Goal: Task Accomplishment & Management: Manage account settings

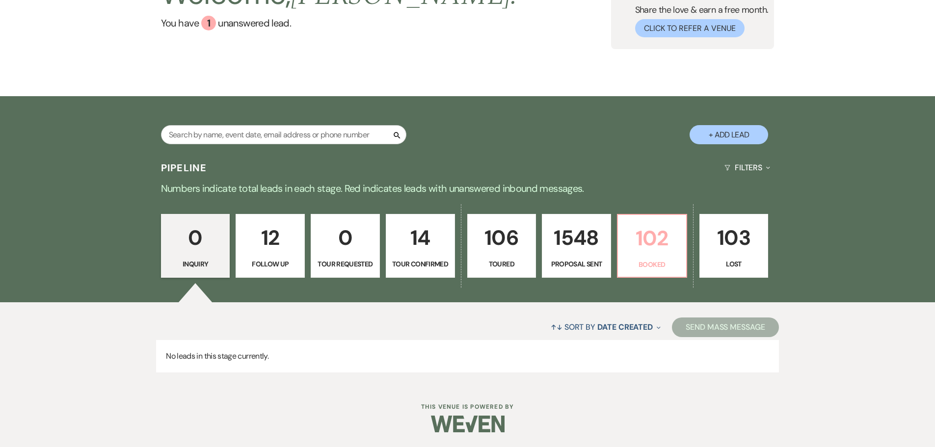
click at [668, 258] on link "102 Booked" at bounding box center [652, 246] width 70 height 64
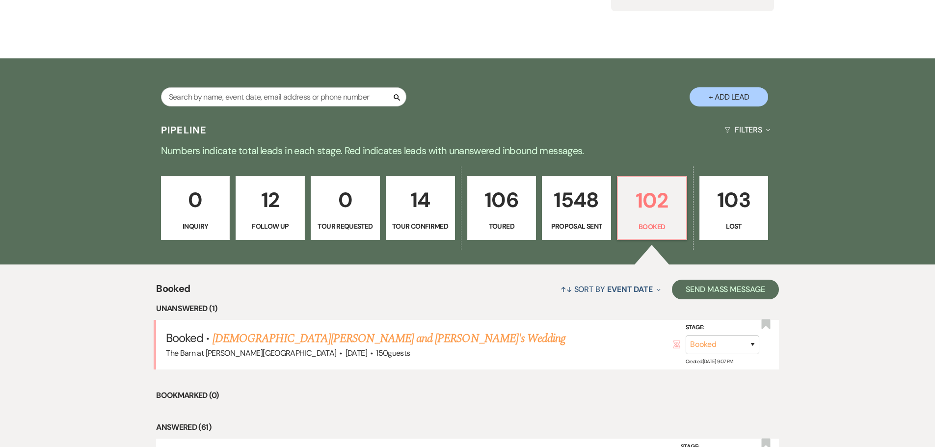
scroll to position [393, 0]
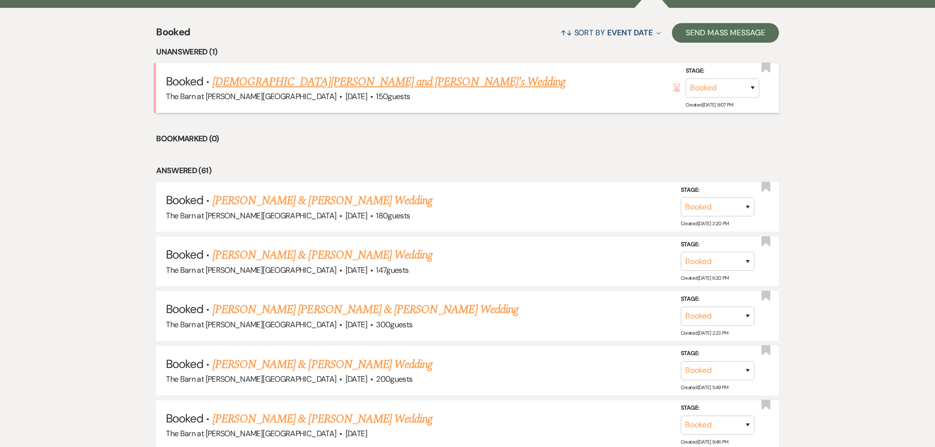
click at [314, 81] on link "Kristen Mason and Caleb Cakella's Wedding" at bounding box center [388, 82] width 353 height 18
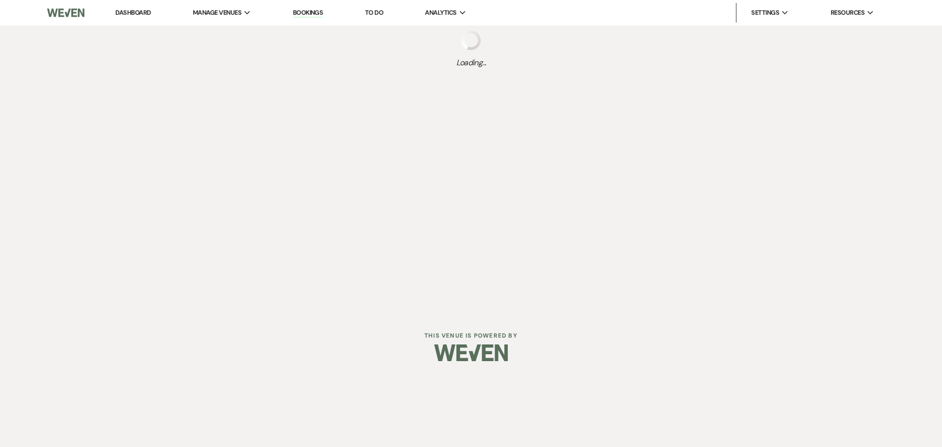
select select "3"
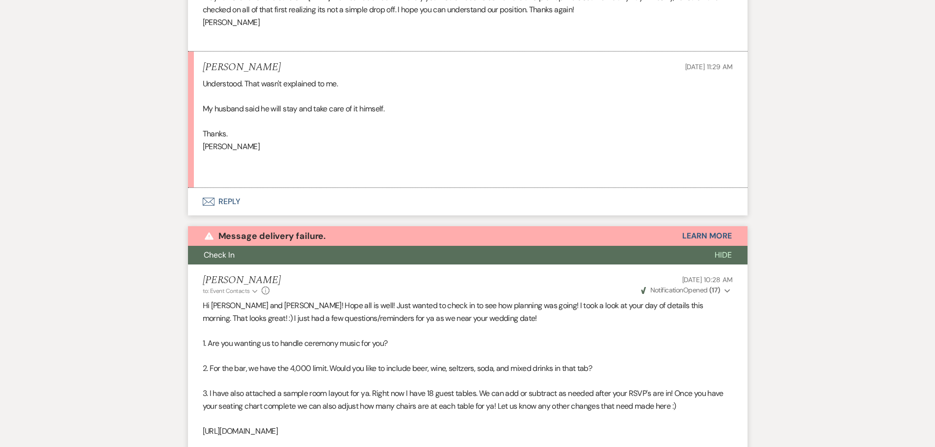
scroll to position [214, 0]
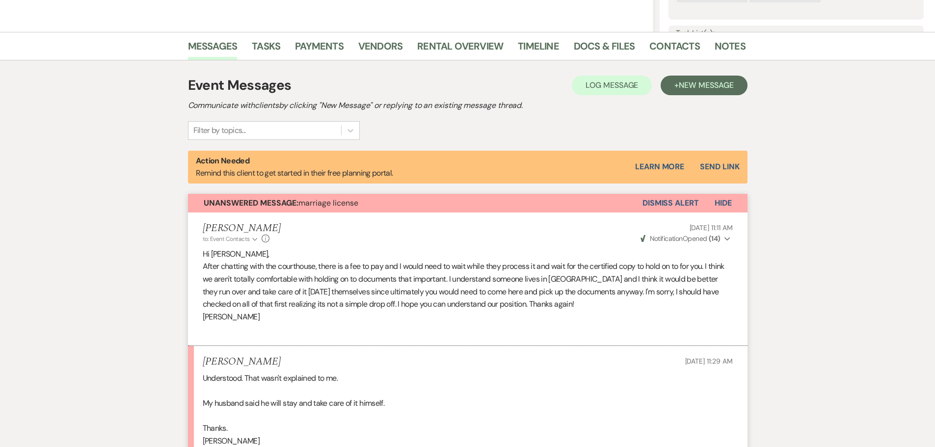
click at [690, 203] on button "Dismiss Alert" at bounding box center [670, 203] width 56 height 19
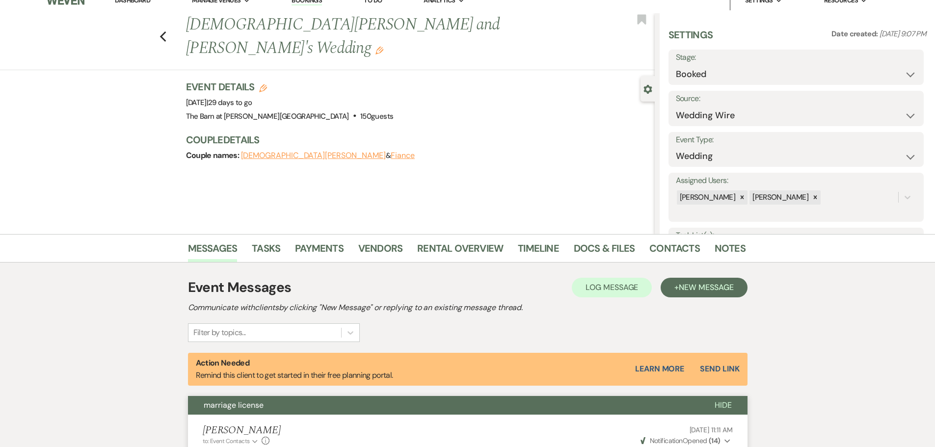
scroll to position [0, 0]
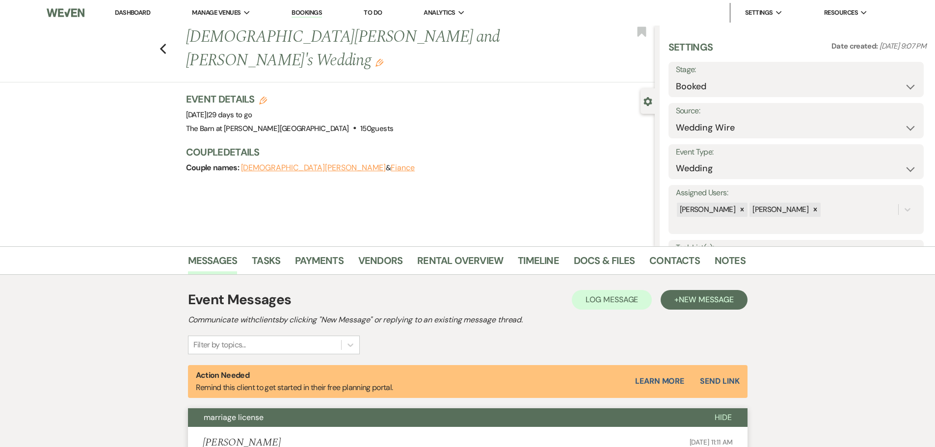
click at [129, 13] on link "Dashboard" at bounding box center [132, 12] width 35 height 8
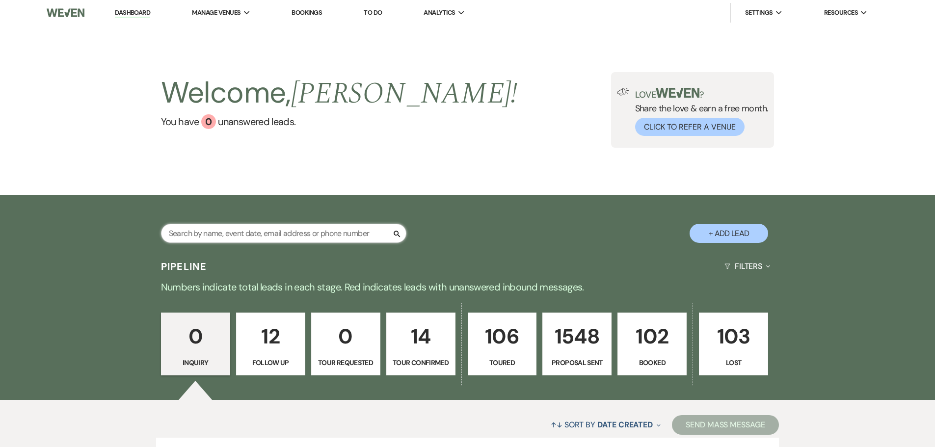
click at [252, 241] on input "text" at bounding box center [283, 233] width 245 height 19
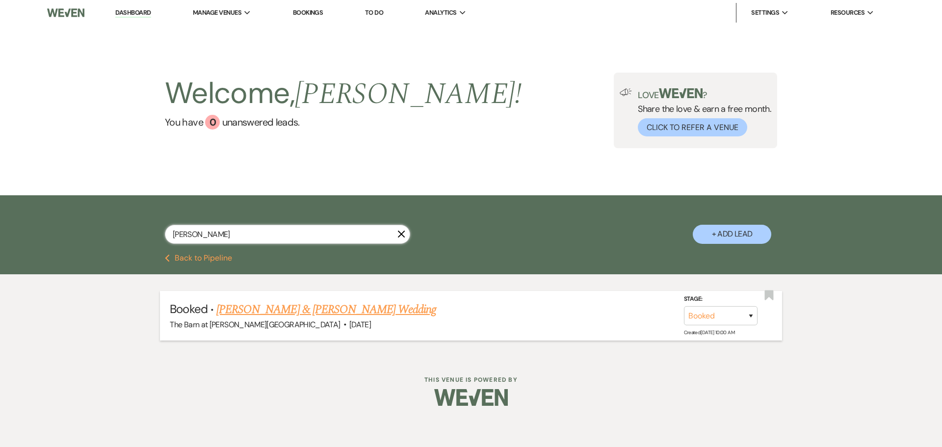
type input "cranford"
click at [262, 314] on link "Tyler Dwyer & Kendra Cranford's Wedding" at bounding box center [326, 310] width 220 height 18
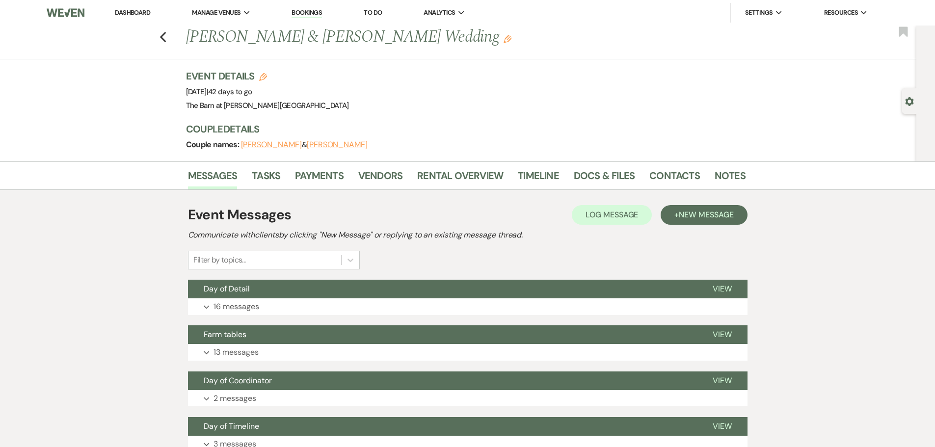
click at [262, 314] on button "Expand 16 messages" at bounding box center [467, 306] width 559 height 17
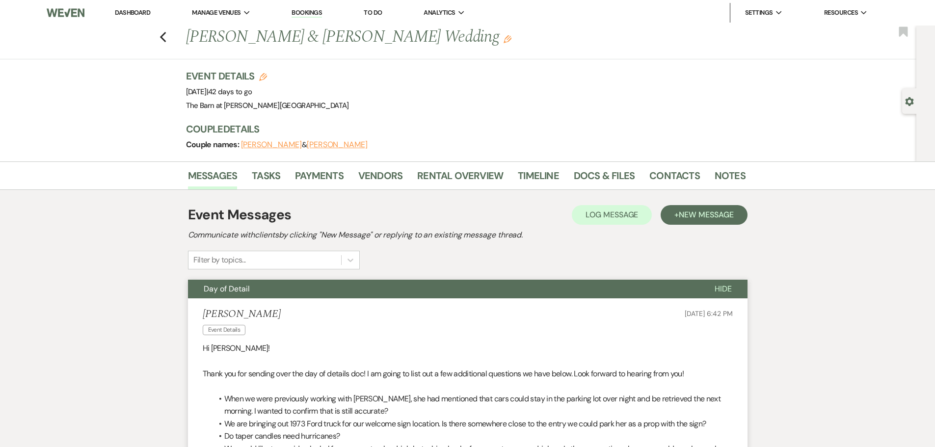
click at [120, 7] on li "Dashboard" at bounding box center [132, 13] width 45 height 20
click at [120, 9] on link "Dashboard" at bounding box center [132, 12] width 35 height 8
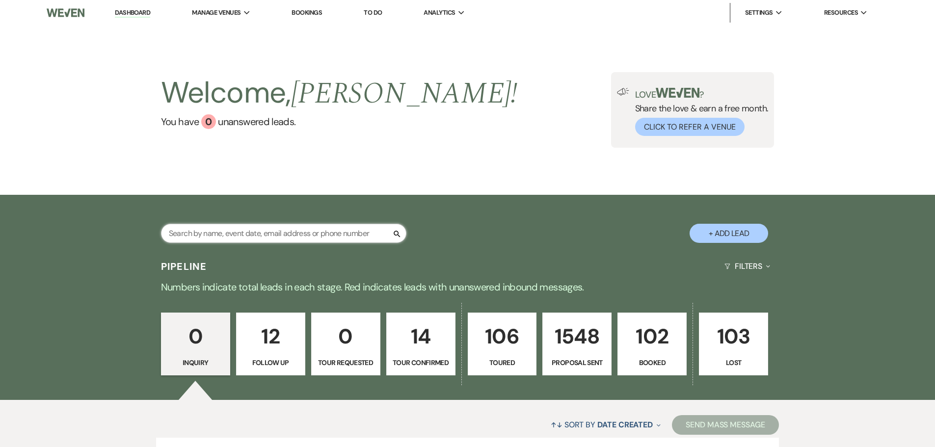
click at [190, 235] on input "text" at bounding box center [283, 233] width 245 height 19
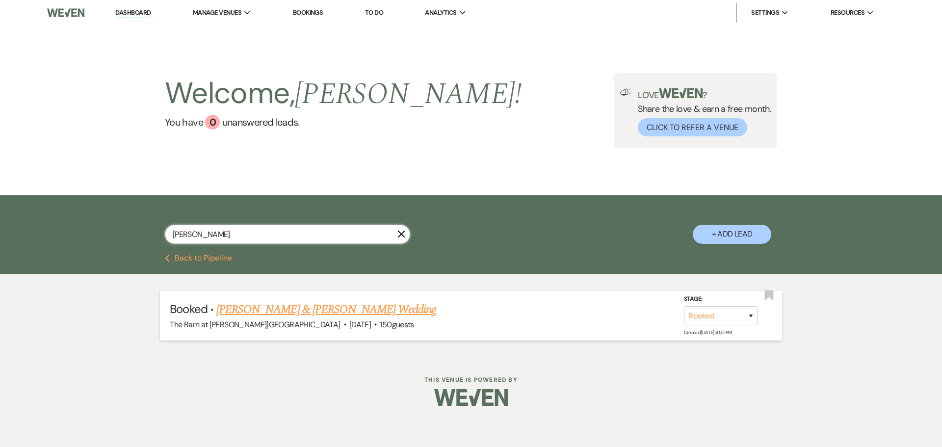
type input "burr"
click at [251, 306] on link "Nicholas Burr & Kelsey Pieper's Wedding" at bounding box center [326, 310] width 220 height 18
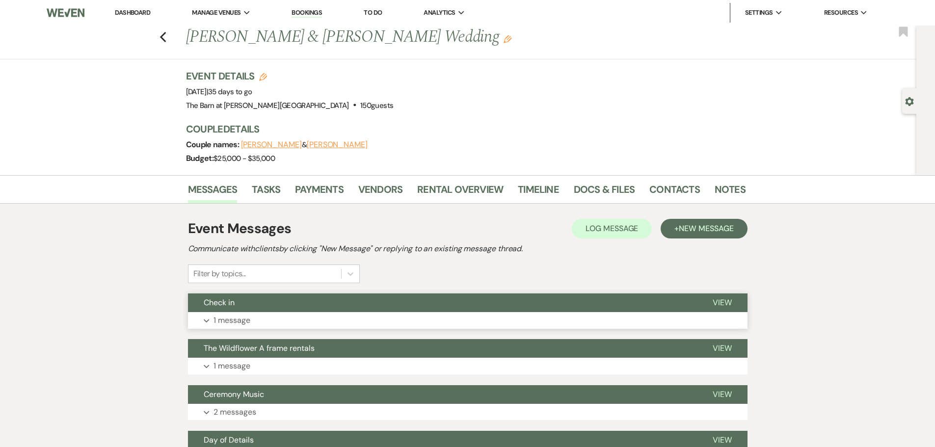
click at [248, 321] on p "1 message" at bounding box center [231, 320] width 37 height 13
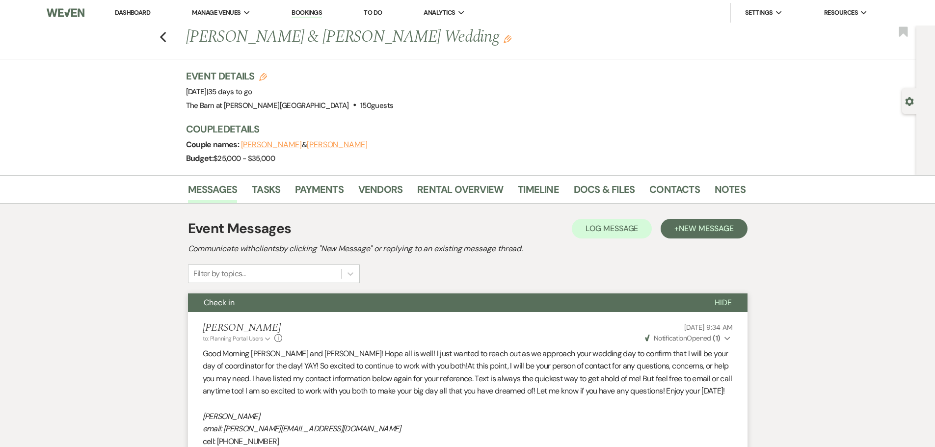
click at [137, 17] on li "Dashboard" at bounding box center [132, 13] width 45 height 20
